Goal: Task Accomplishment & Management: Use online tool/utility

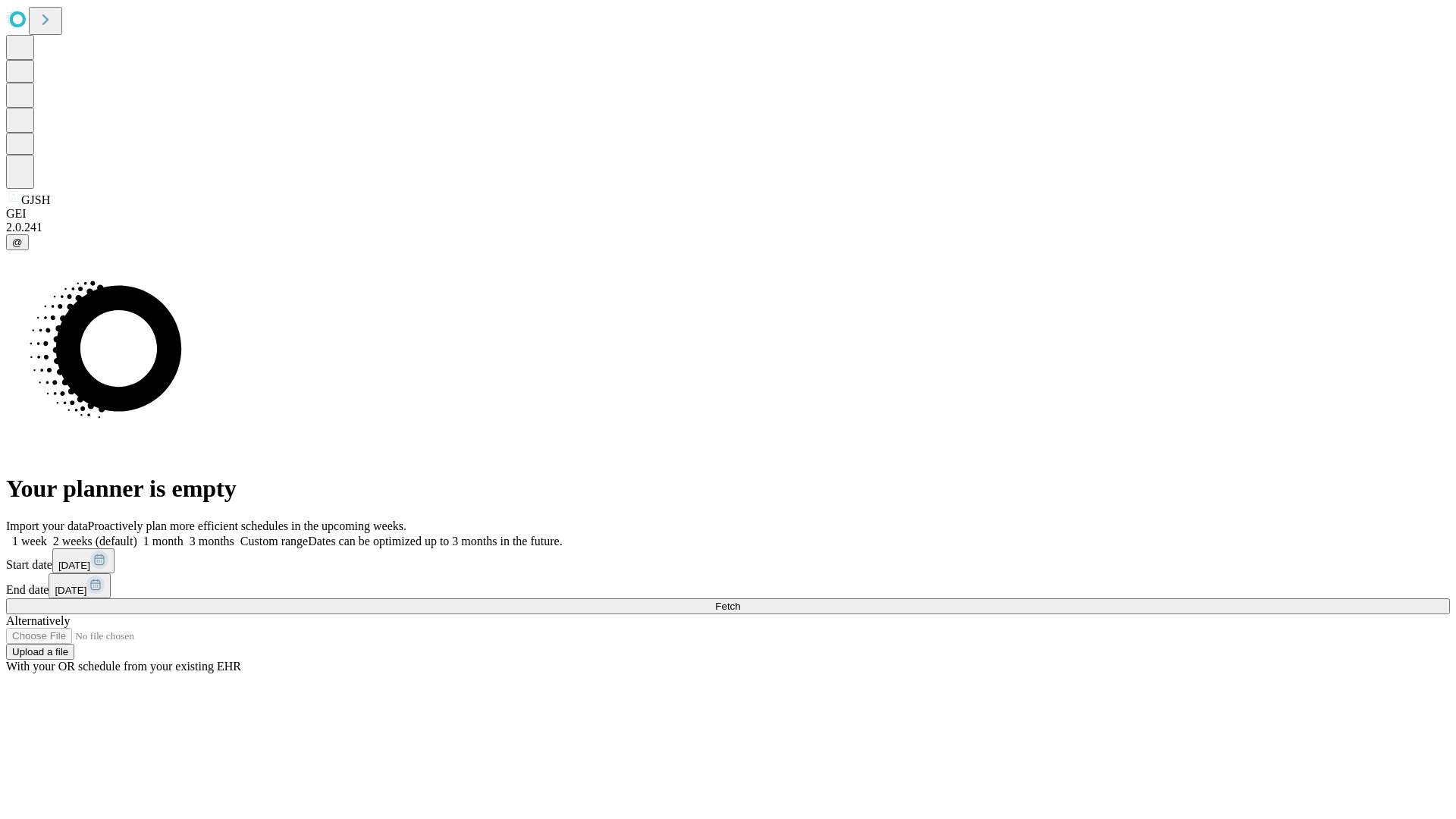
click at [740, 600] on span "Fetch" at bounding box center [728, 606] width 25 height 11
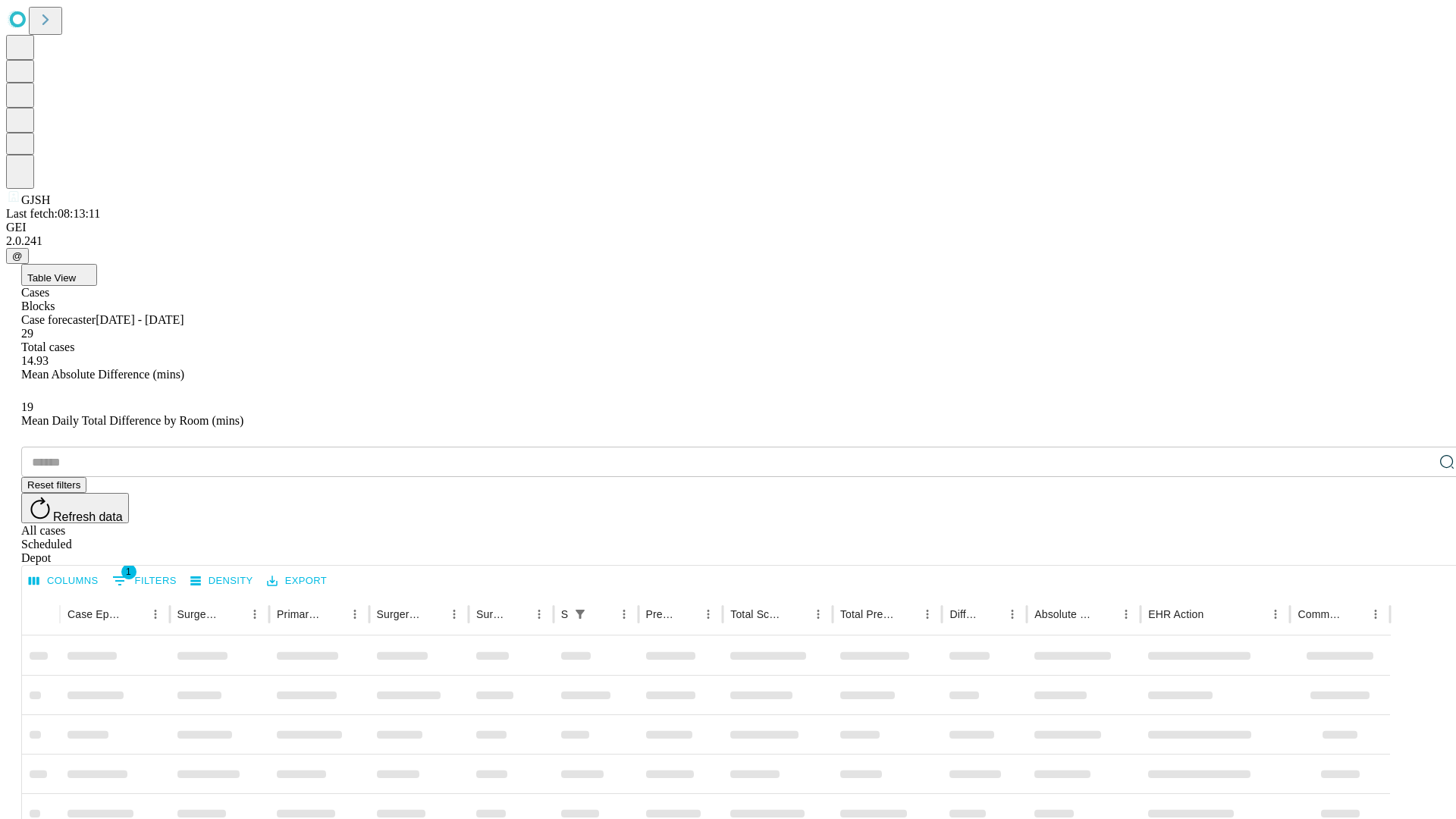
click at [75, 272] on span "Table View" at bounding box center [51, 278] width 48 height 11
